Goal: Task Accomplishment & Management: Manage account settings

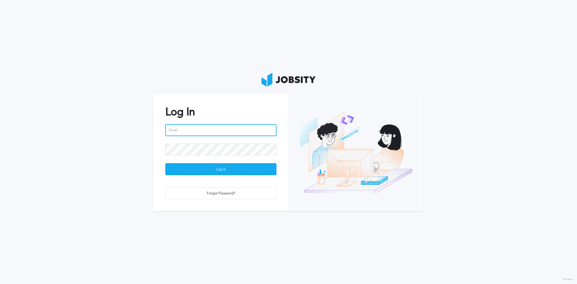
click at [222, 132] on input "email" at bounding box center [220, 130] width 111 height 12
type input "raine1120"
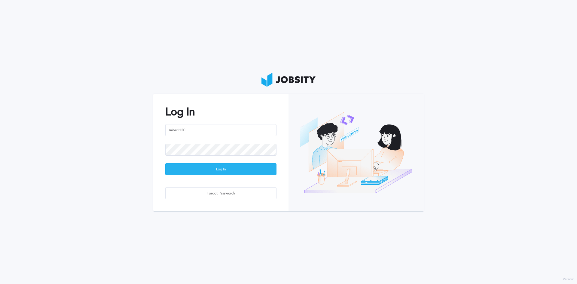
click at [202, 166] on div "Log In" at bounding box center [220, 169] width 111 height 12
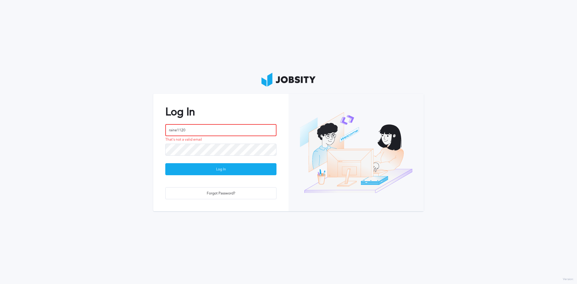
click at [221, 130] on input "raine1120" at bounding box center [220, 130] width 111 height 12
drag, startPoint x: 220, startPoint y: 130, endPoint x: 220, endPoint y: 136, distance: 5.7
click at [220, 130] on input "raine1120" at bounding box center [220, 130] width 111 height 12
click at [250, 194] on div "Forgot Password?" at bounding box center [220, 193] width 111 height 12
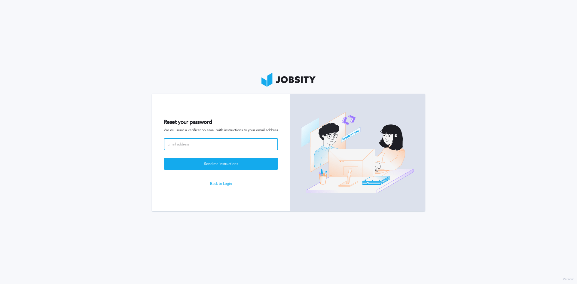
click at [201, 146] on input at bounding box center [221, 144] width 114 height 12
type input "raine1120@gmail.com"
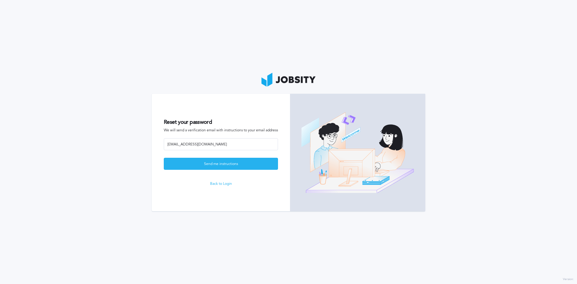
click at [227, 159] on div "Send me instructions" at bounding box center [221, 164] width 114 height 12
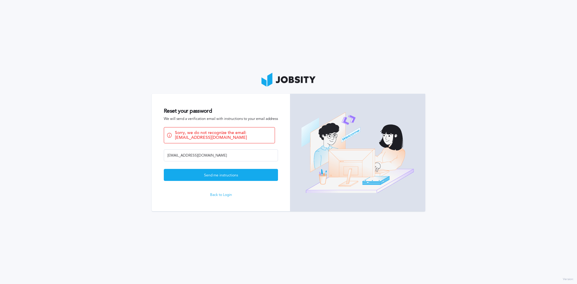
click at [227, 191] on form "Reset your password We will send a verification email with instructions to your…" at bounding box center [221, 152] width 138 height 117
drag, startPoint x: 223, startPoint y: 192, endPoint x: 220, endPoint y: 192, distance: 3.1
click at [220, 192] on form "Reset your password We will send a verification email with instructions to your…" at bounding box center [221, 152] width 138 height 117
click at [217, 193] on link "Back to Login" at bounding box center [221, 195] width 114 height 4
